Goal: Check status: Check status

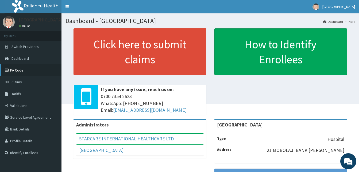
click at [19, 72] on link "PA Code" at bounding box center [30, 70] width 61 height 12
click at [20, 82] on span "Claims" at bounding box center [16, 81] width 10 height 5
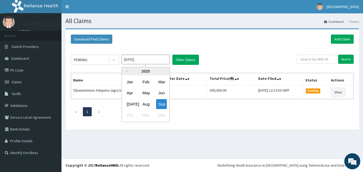
click at [161, 62] on input "[DATE]" at bounding box center [146, 60] width 48 height 10
click at [148, 104] on div "Aug" at bounding box center [145, 104] width 11 height 10
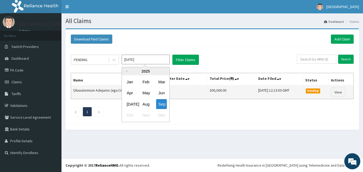
type input "Aug 2025"
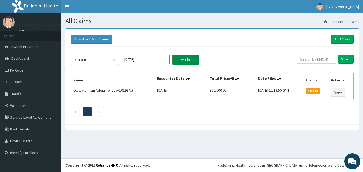
click at [184, 55] on button "Filter Claims" at bounding box center [185, 60] width 26 height 10
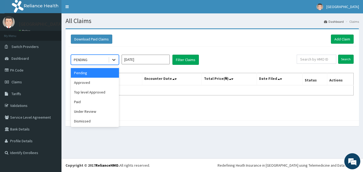
click at [110, 60] on div at bounding box center [114, 60] width 10 height 10
click at [107, 83] on div "Approved" at bounding box center [95, 83] width 48 height 10
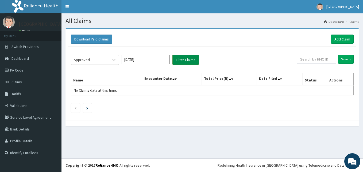
click at [181, 63] on button "Filter Claims" at bounding box center [185, 60] width 26 height 10
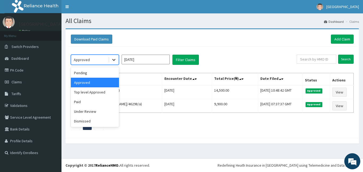
click at [115, 60] on icon at bounding box center [113, 59] width 5 height 5
click at [106, 92] on div "Top level Approved" at bounding box center [95, 92] width 48 height 10
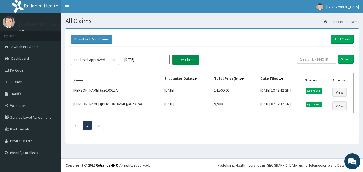
click at [184, 60] on button "Filter Claims" at bounding box center [185, 60] width 26 height 10
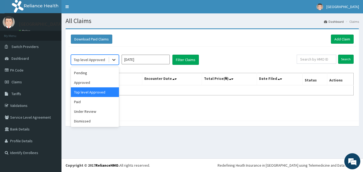
click at [114, 61] on icon at bounding box center [113, 59] width 5 height 5
drag, startPoint x: 108, startPoint y: 103, endPoint x: 144, endPoint y: 81, distance: 42.2
click at [108, 103] on div "Paid" at bounding box center [95, 102] width 48 height 10
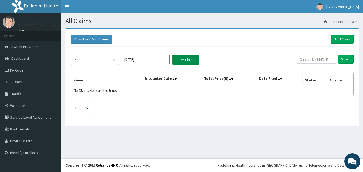
click at [182, 60] on button "Filter Claims" at bounding box center [185, 60] width 26 height 10
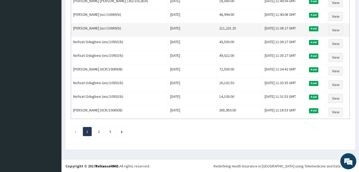
scroll to position [649, 0]
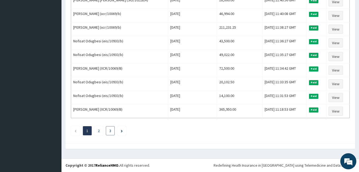
click at [111, 130] on link "3" at bounding box center [110, 130] width 2 height 5
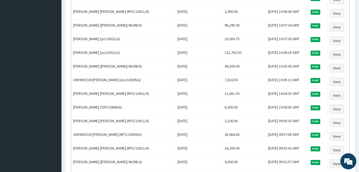
scroll to position [526, 0]
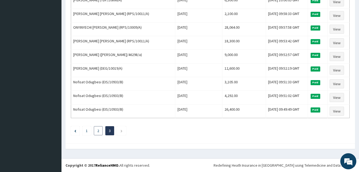
click at [97, 131] on li "2" at bounding box center [98, 130] width 9 height 9
click at [98, 130] on link "2" at bounding box center [98, 130] width 2 height 5
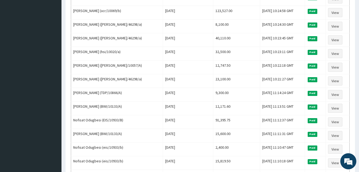
scroll to position [649, 0]
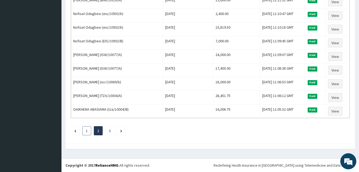
click at [87, 130] on link "1" at bounding box center [87, 130] width 2 height 5
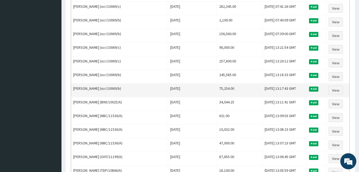
scroll to position [301, 0]
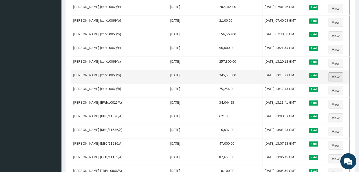
click at [340, 76] on link "View" at bounding box center [335, 76] width 14 height 9
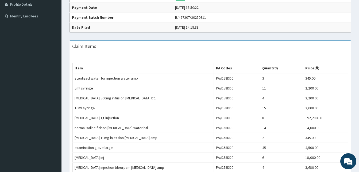
scroll to position [130, 0]
